Goal: Task Accomplishment & Management: Manage account settings

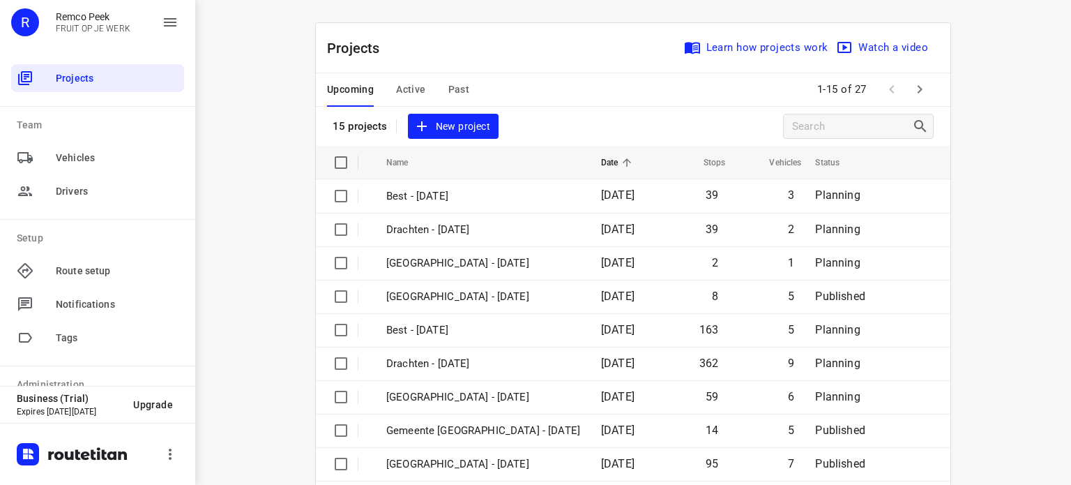
click at [404, 86] on span "Active" at bounding box center [410, 89] width 29 height 17
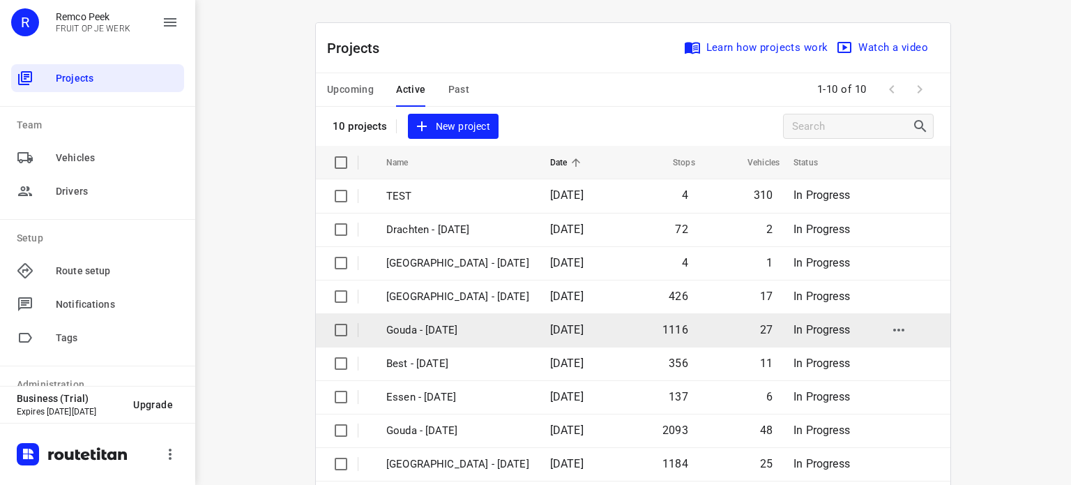
scroll to position [70, 0]
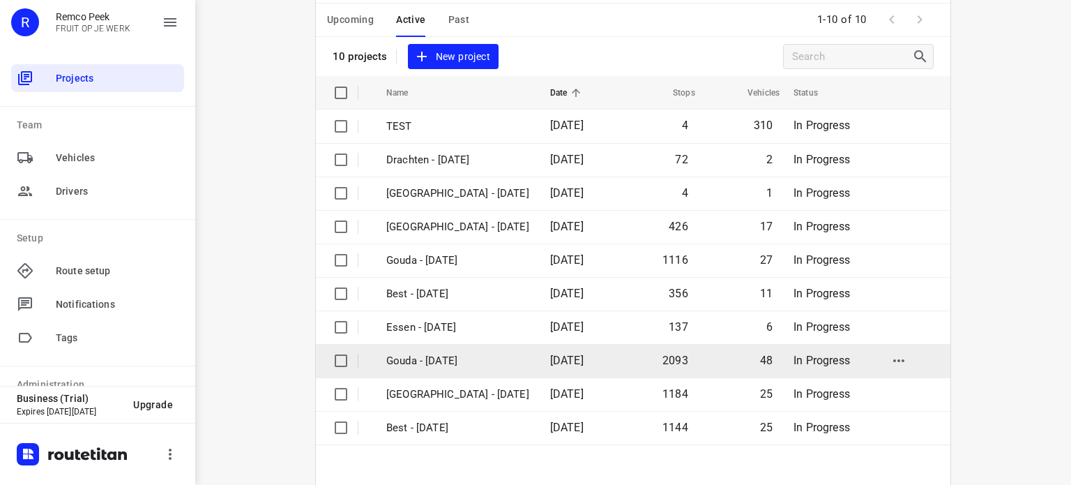
click at [468, 353] on p "Gouda - [DATE]" at bounding box center [457, 361] width 143 height 16
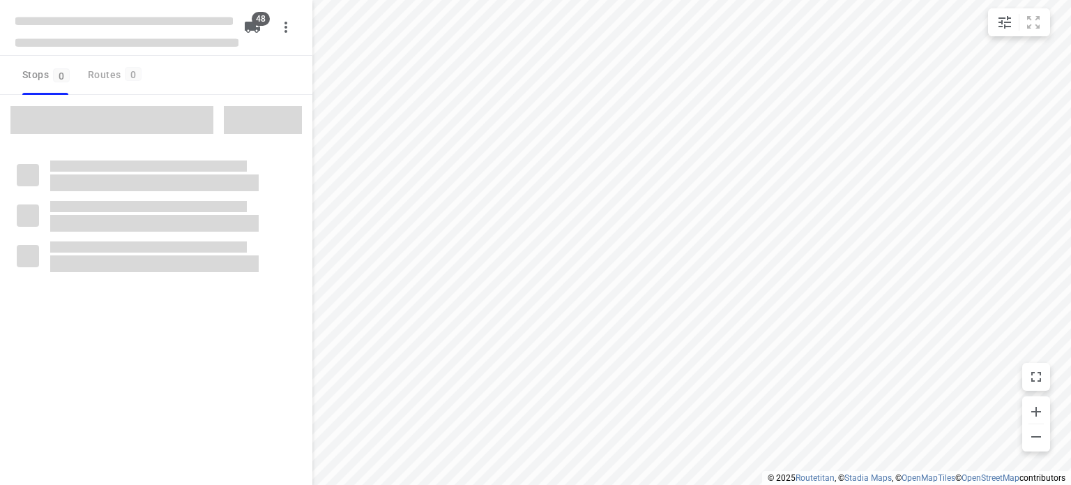
checkbox input "true"
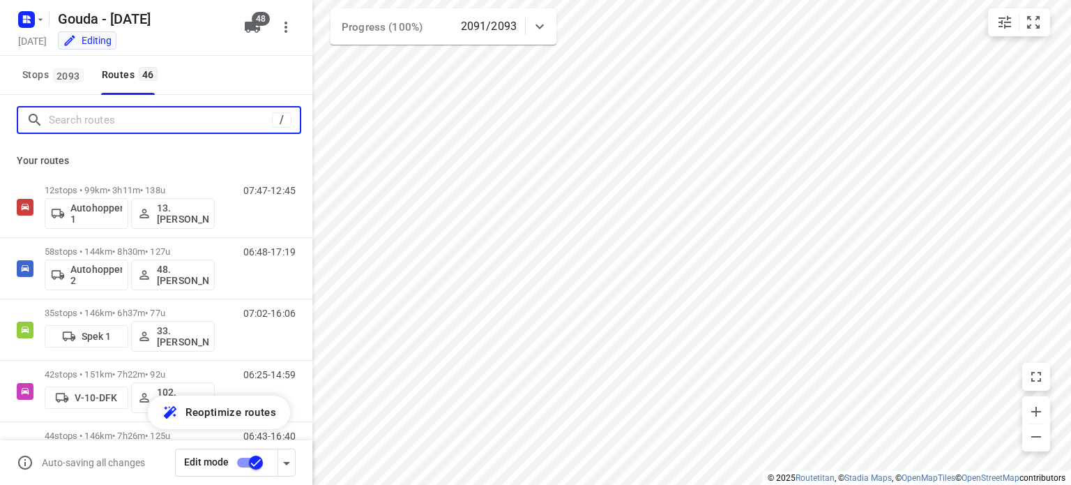
click at [226, 122] on input "Search routes" at bounding box center [160, 120] width 223 height 22
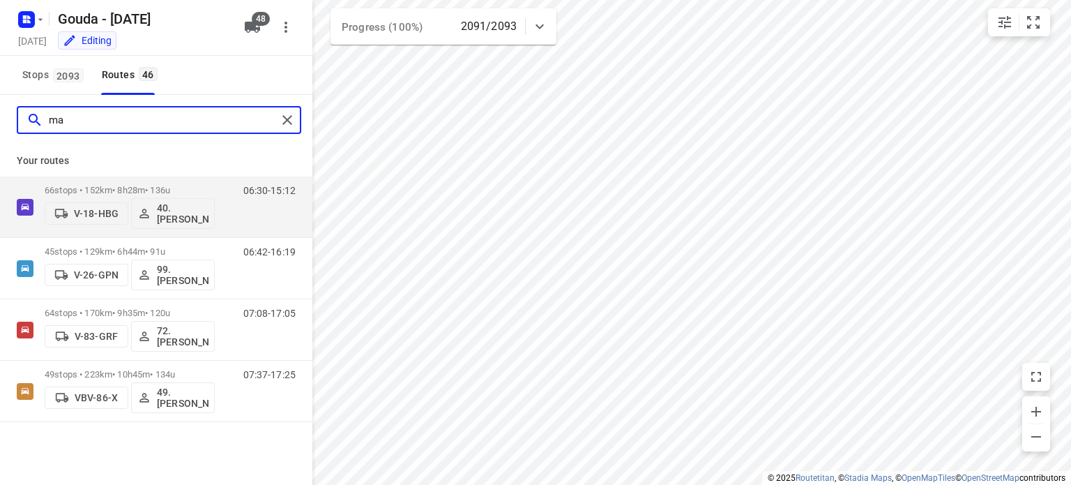
type input "m"
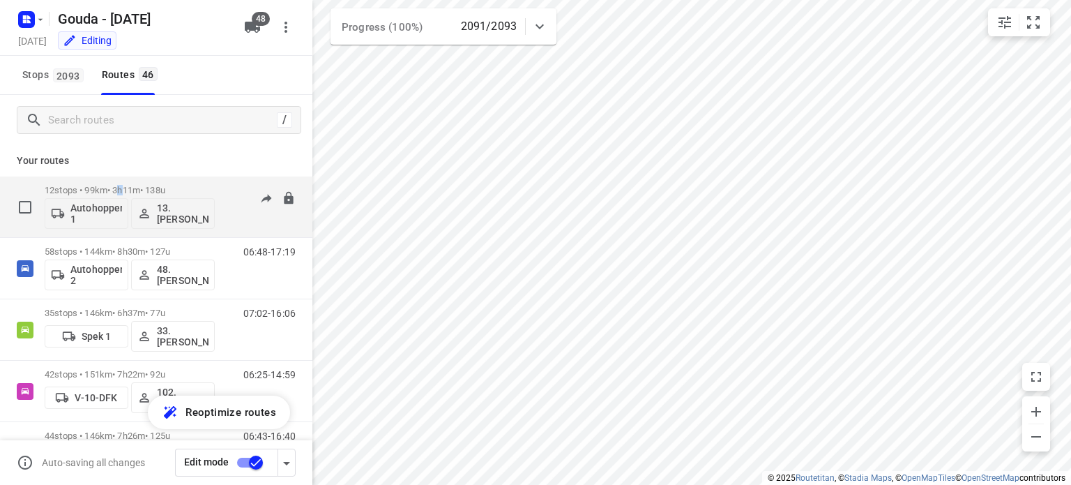
click at [128, 188] on p "12 stops • 99km • 3h11m • 138u" at bounding box center [130, 190] width 170 height 10
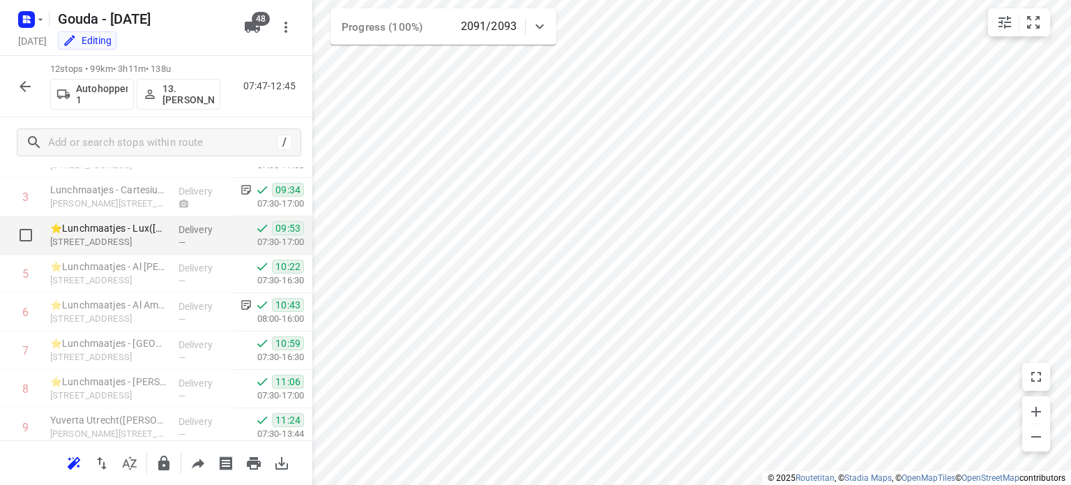
scroll to position [156, 0]
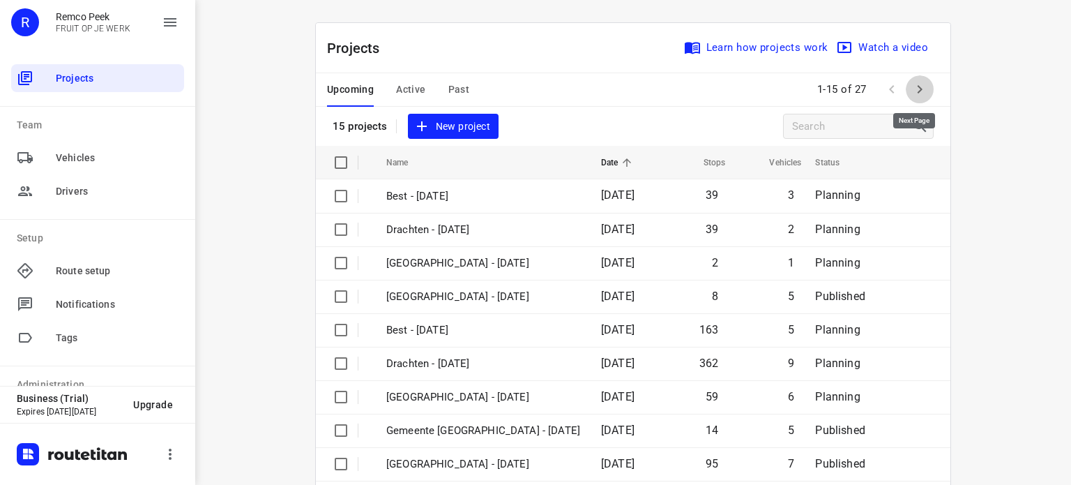
click at [922, 84] on icon "button" at bounding box center [919, 89] width 17 height 17
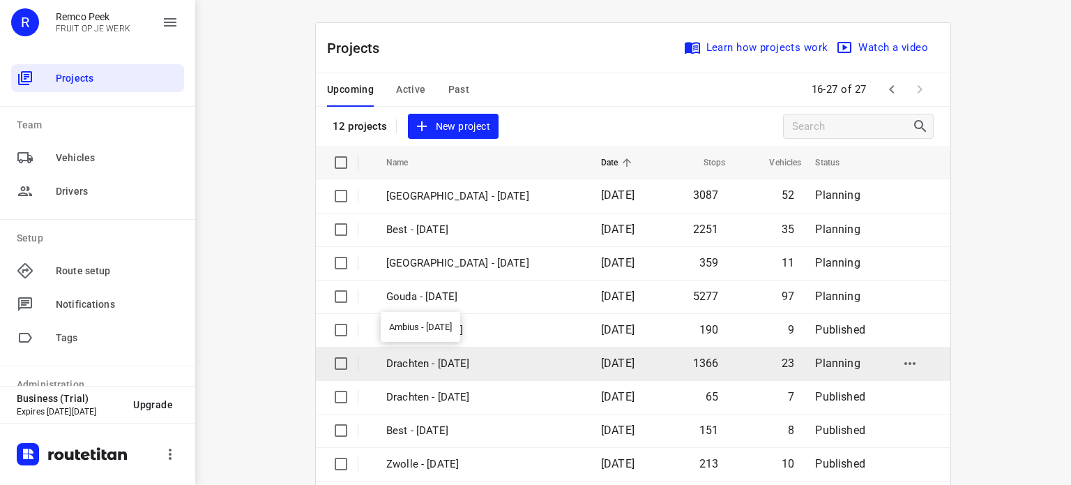
scroll to position [70, 0]
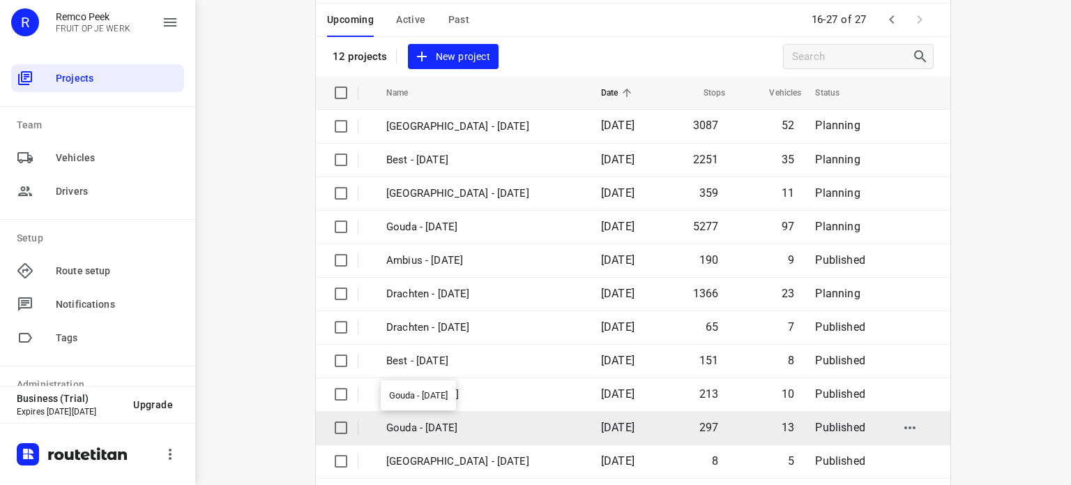
click at [441, 423] on p "Gouda - Friday" at bounding box center [483, 428] width 194 height 16
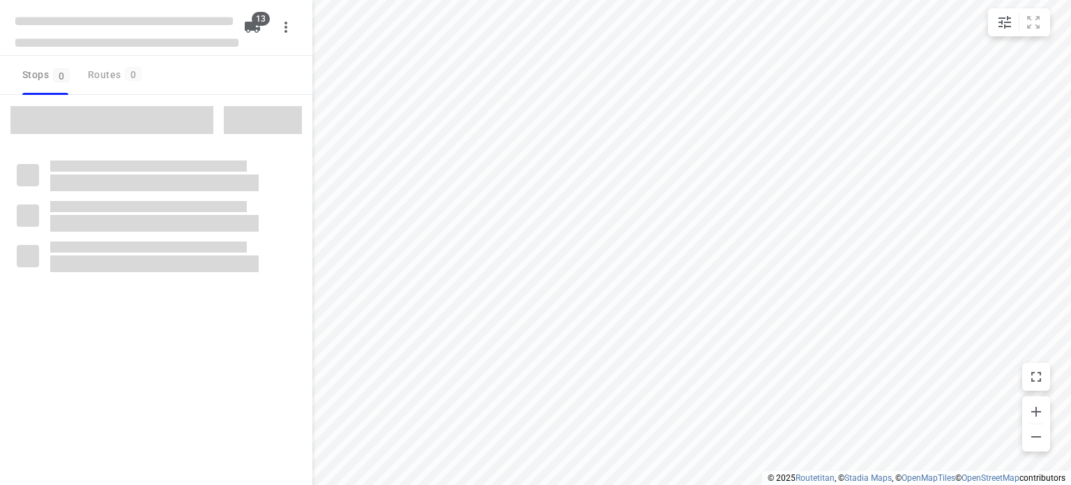
checkbox input "true"
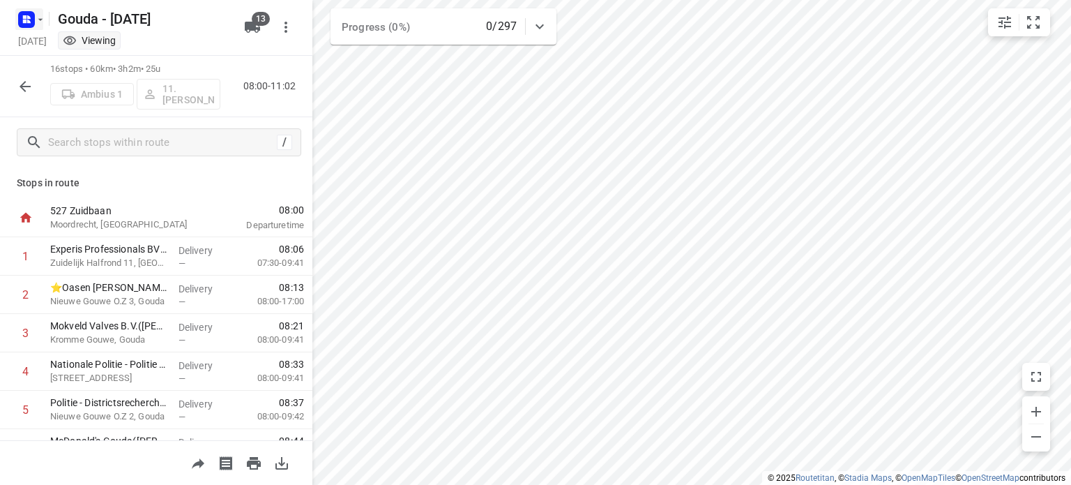
click at [30, 22] on icon "button" at bounding box center [28, 21] width 3 height 3
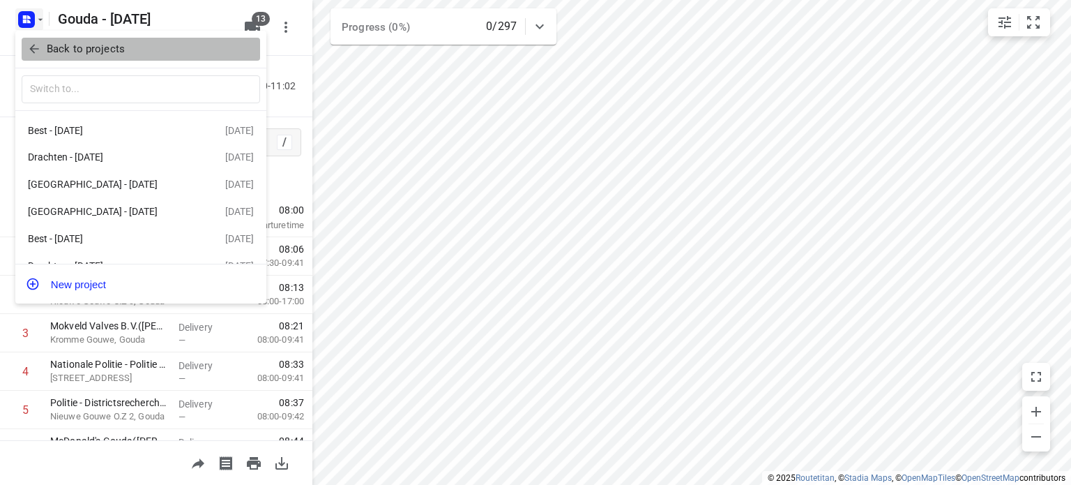
click at [49, 48] on p "Back to projects" at bounding box center [86, 49] width 78 height 16
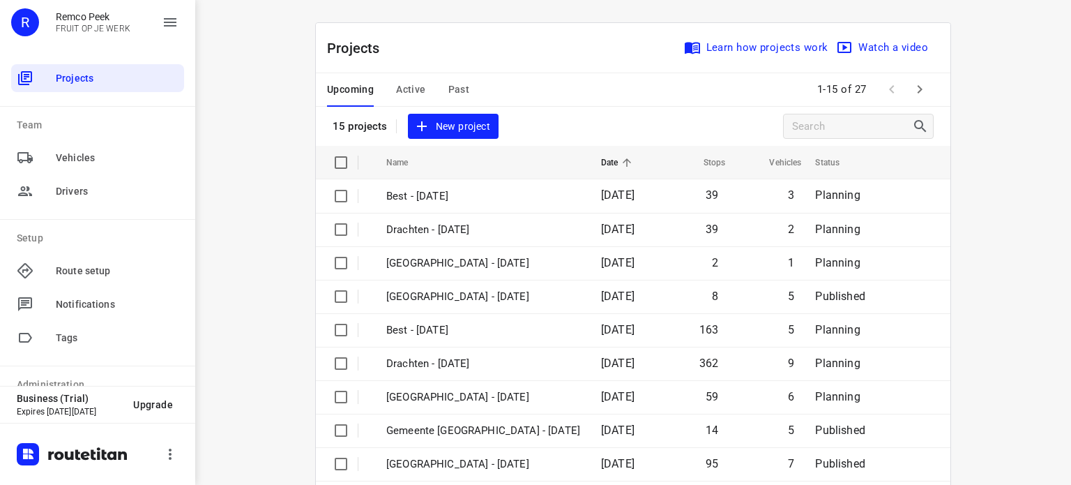
click at [453, 91] on span "Past" at bounding box center [459, 89] width 22 height 17
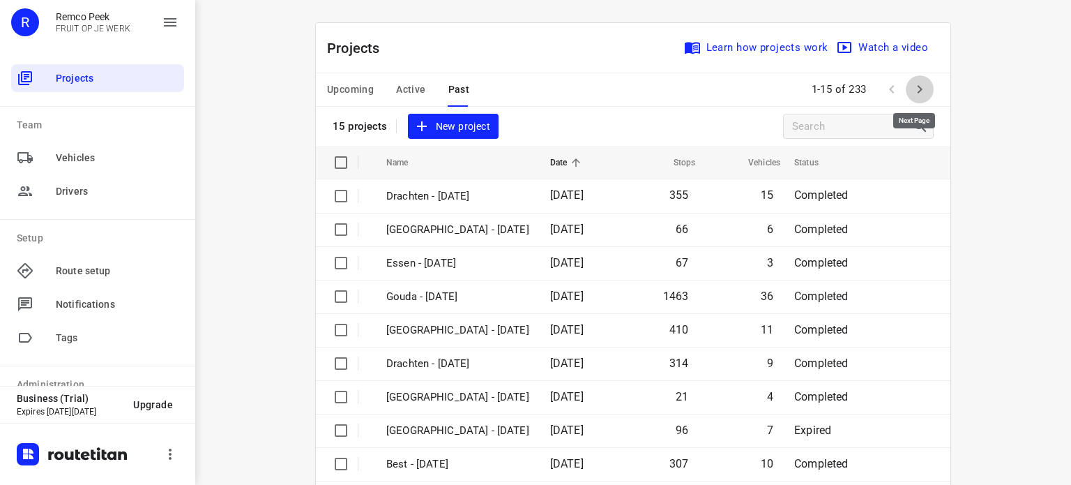
click at [913, 83] on icon "button" at bounding box center [919, 89] width 17 height 17
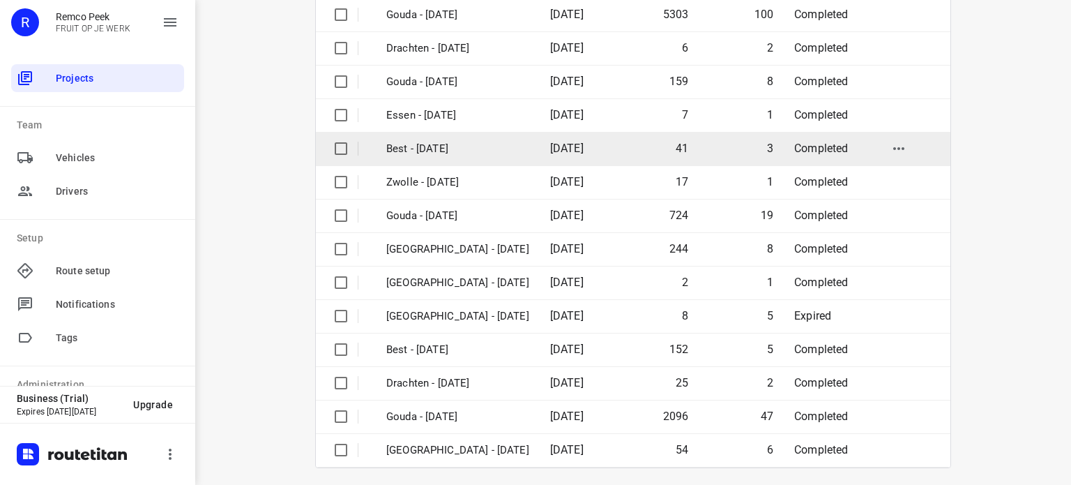
scroll to position [220, 0]
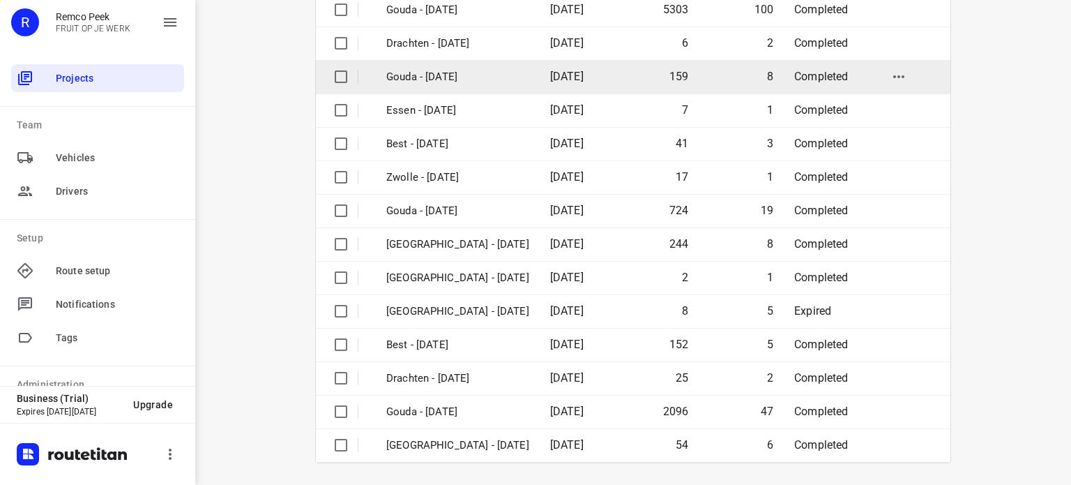
click at [448, 68] on td "Gouda - Friday" at bounding box center [455, 76] width 167 height 33
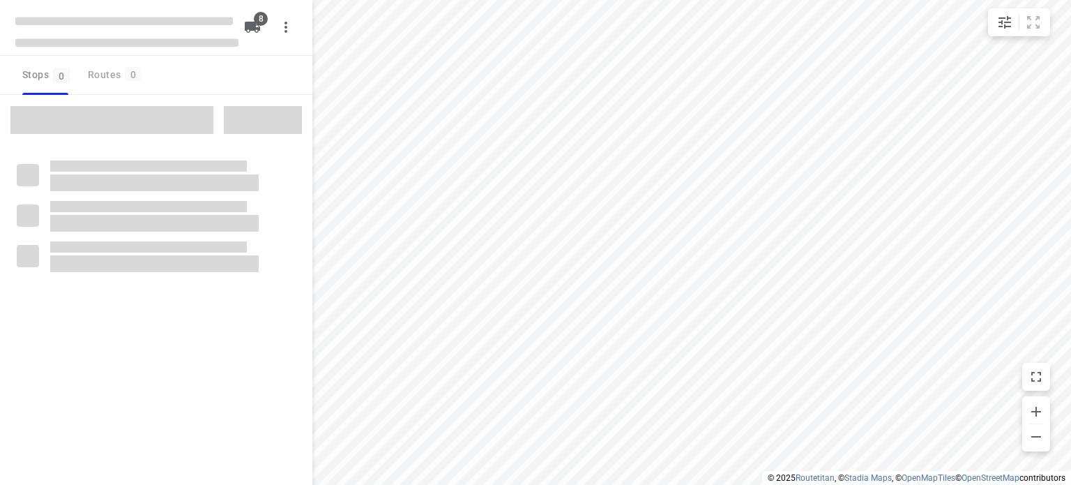
checkbox input "true"
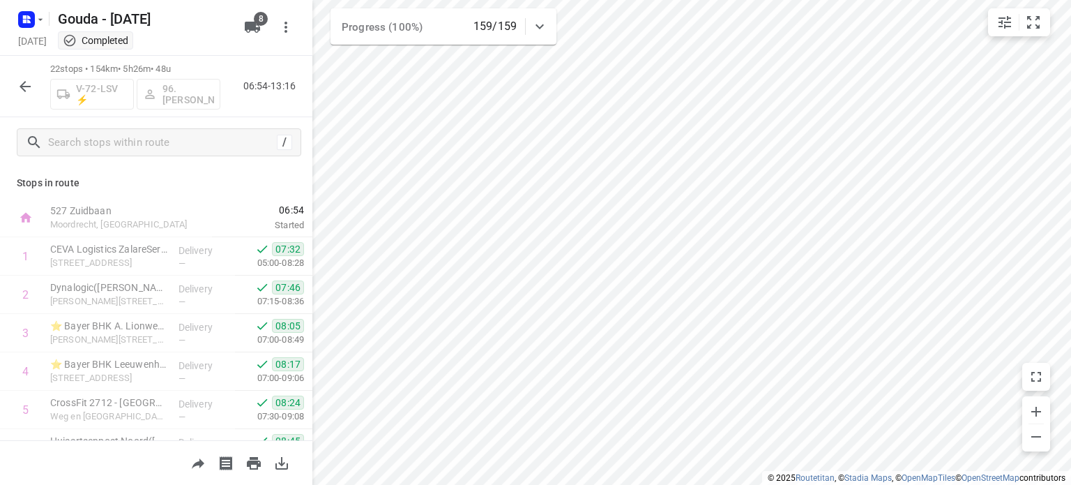
click at [660, 484] on html "i © 2025 Routetitan , © Stadia Maps , © OpenMapTiles © OpenStreetMap contributo…" at bounding box center [535, 242] width 1071 height 485
click at [25, 90] on icon "button" at bounding box center [25, 86] width 17 height 17
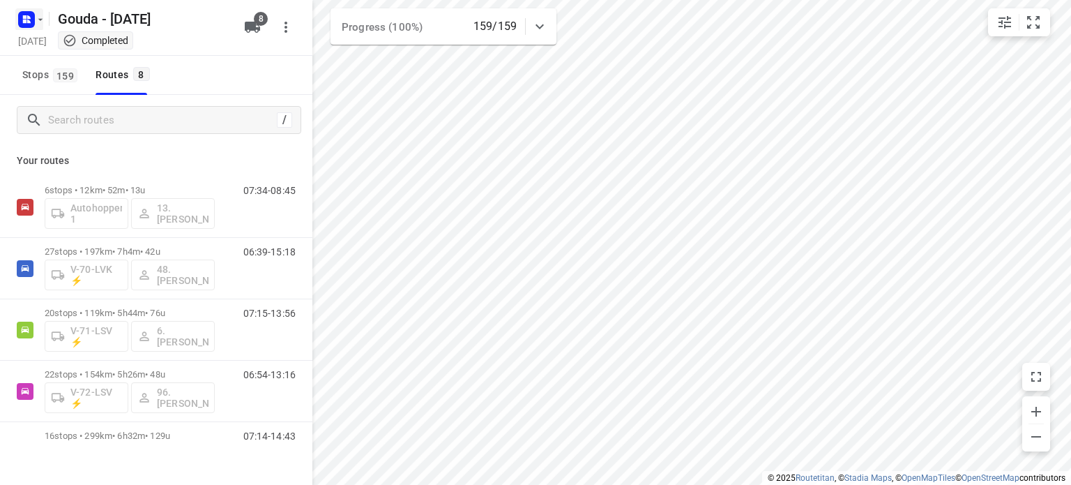
click at [22, 20] on rect "button" at bounding box center [26, 19] width 17 height 17
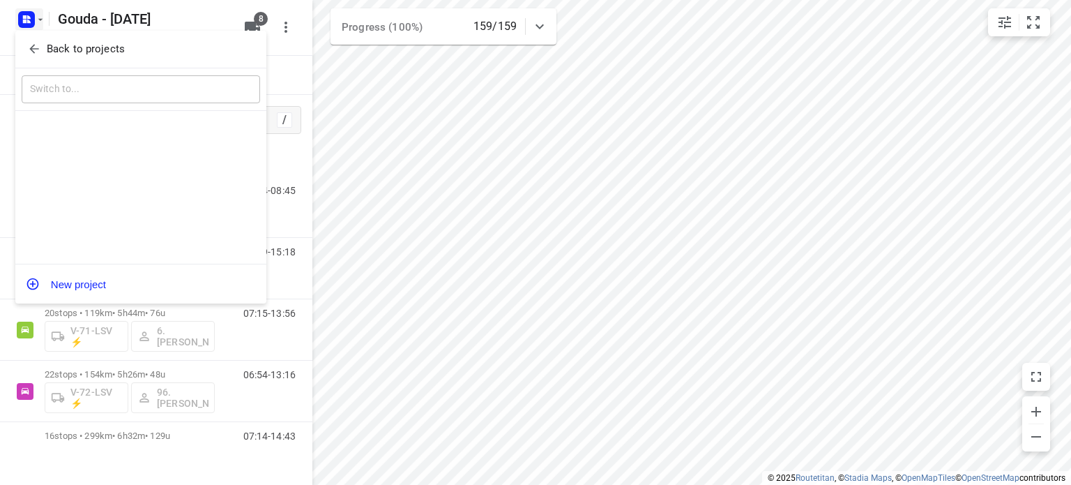
click at [38, 55] on icon "button" at bounding box center [34, 49] width 14 height 14
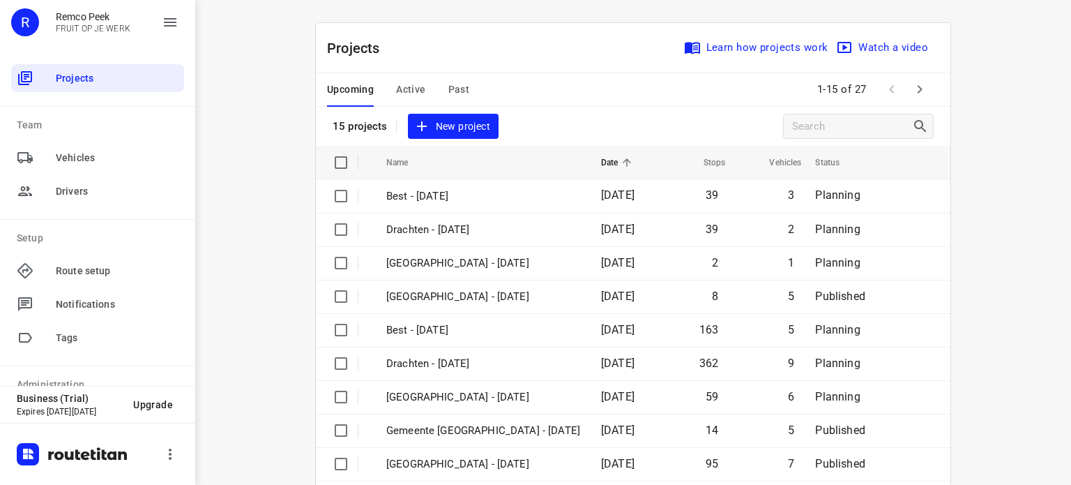
click at [399, 94] on span "Active" at bounding box center [410, 89] width 29 height 17
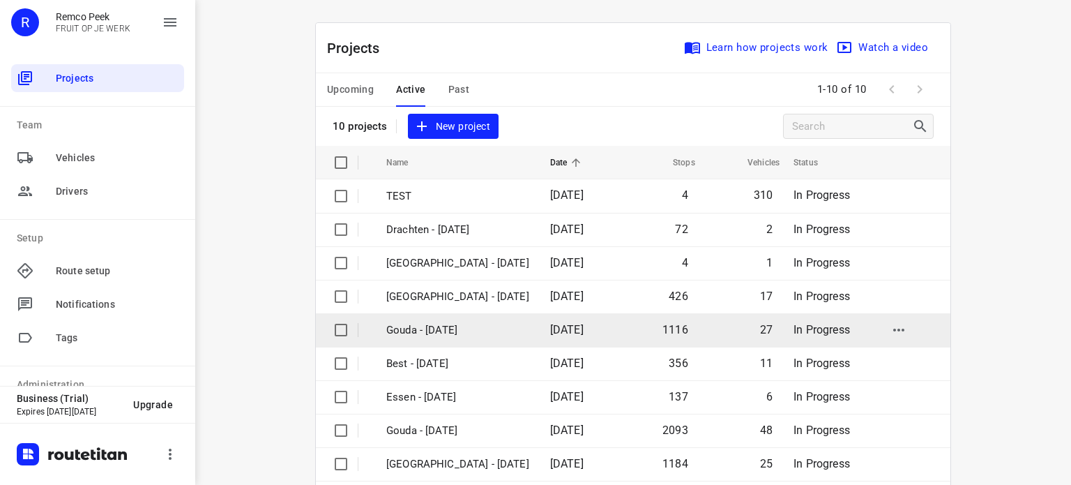
click at [450, 328] on p "Gouda - [DATE]" at bounding box center [457, 330] width 143 height 16
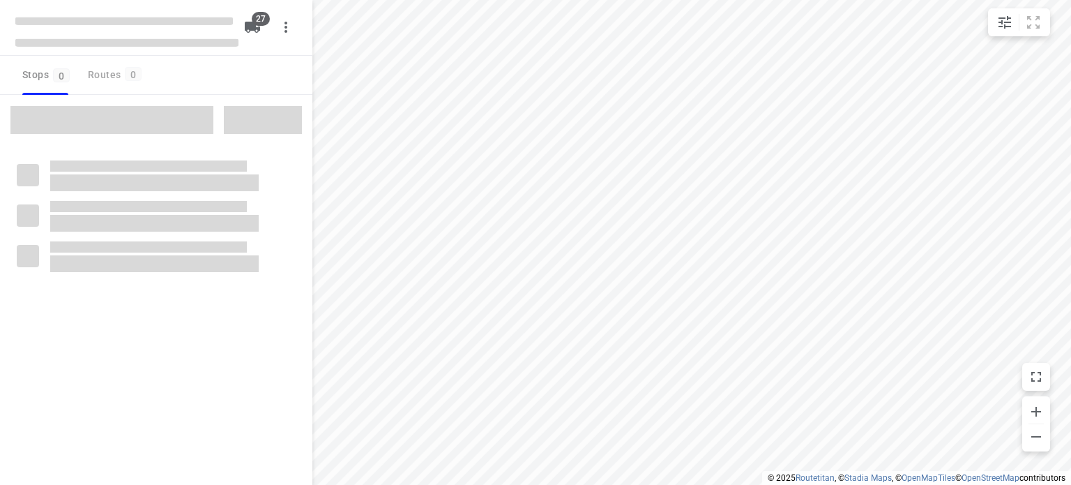
checkbox input "true"
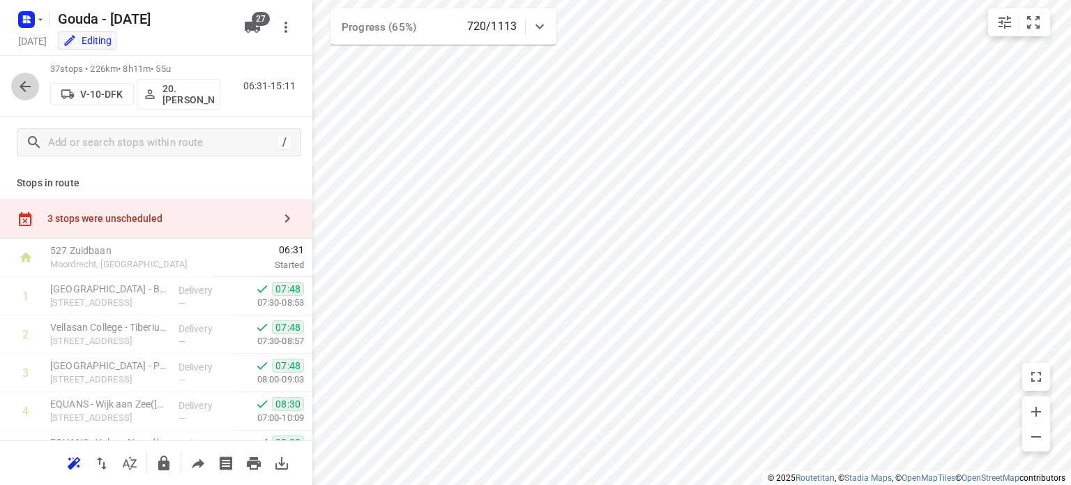
click at [14, 82] on button "button" at bounding box center [25, 87] width 28 height 28
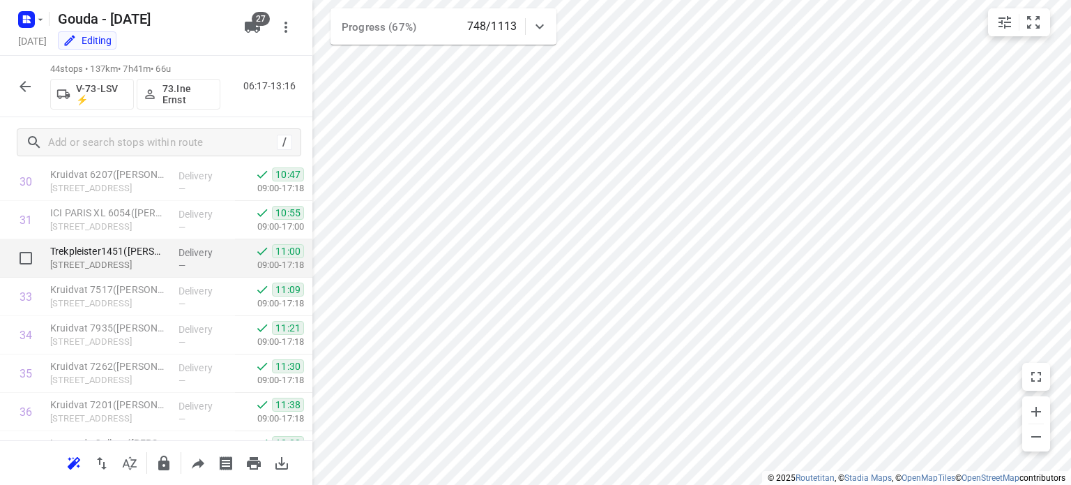
scroll to position [1562, 0]
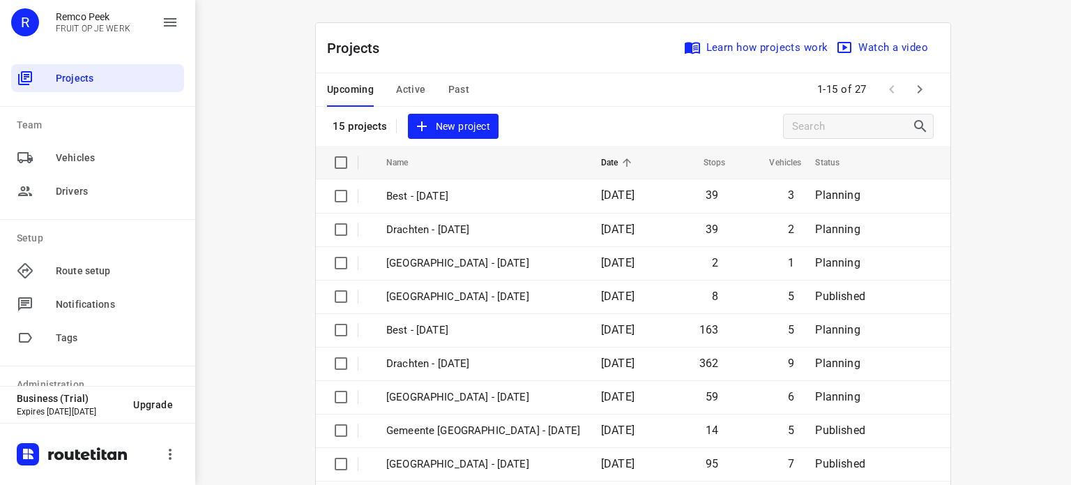
click at [917, 97] on icon "button" at bounding box center [919, 89] width 17 height 17
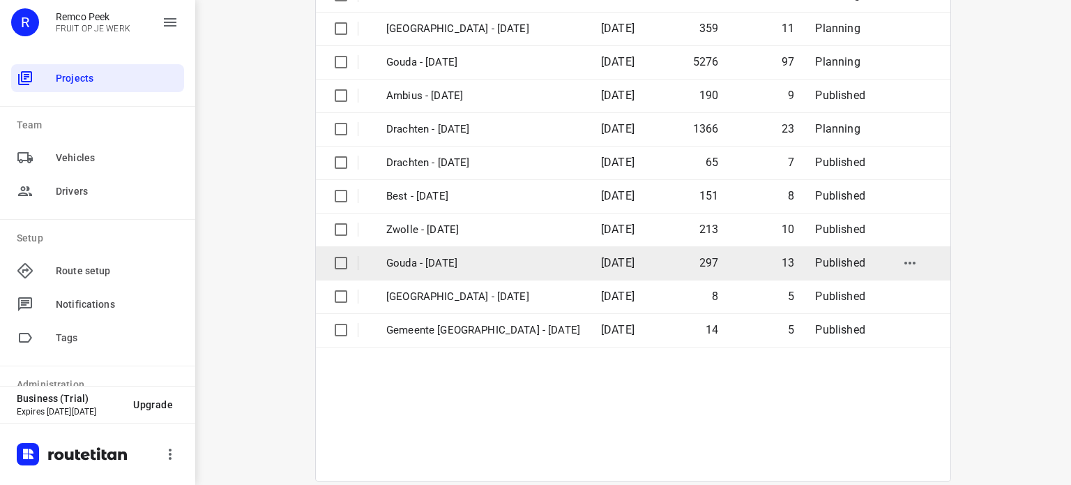
scroll to position [252, 0]
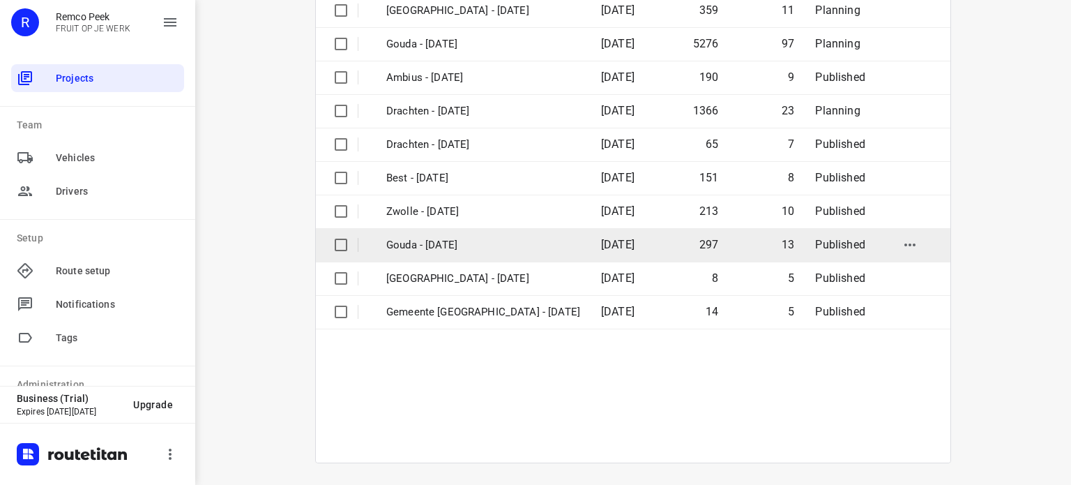
click at [452, 246] on p "Gouda - Friday" at bounding box center [483, 245] width 194 height 16
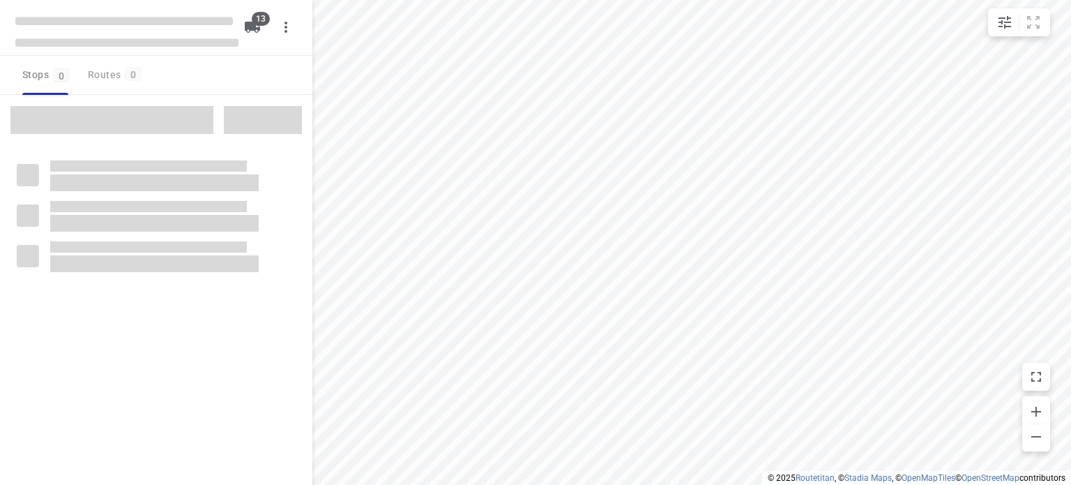
checkbox input "true"
